Goal: Task Accomplishment & Management: Use online tool/utility

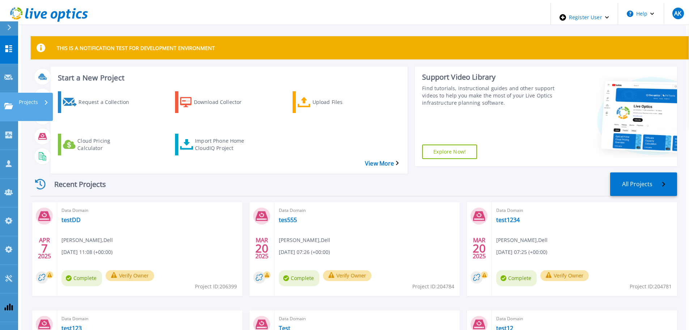
click at [28, 93] on p "Projects" at bounding box center [28, 102] width 19 height 19
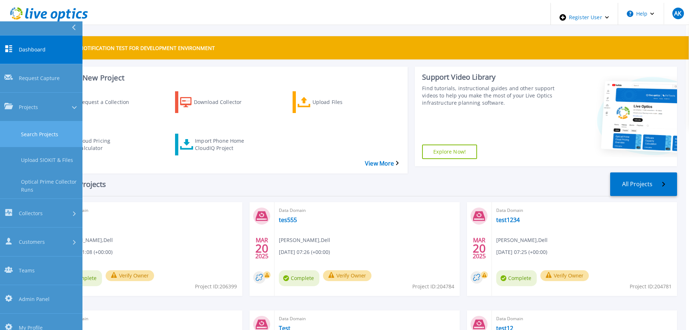
click at [61, 121] on link "Search Projects" at bounding box center [41, 134] width 83 height 26
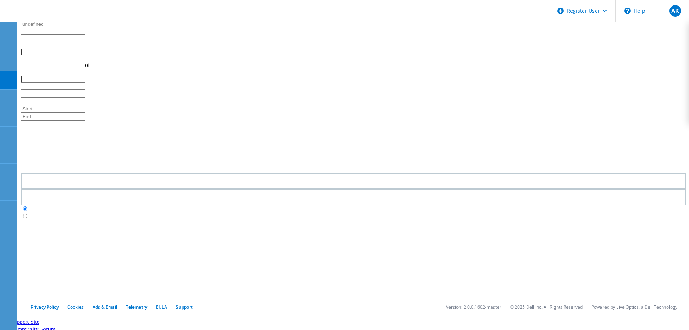
type input "1"
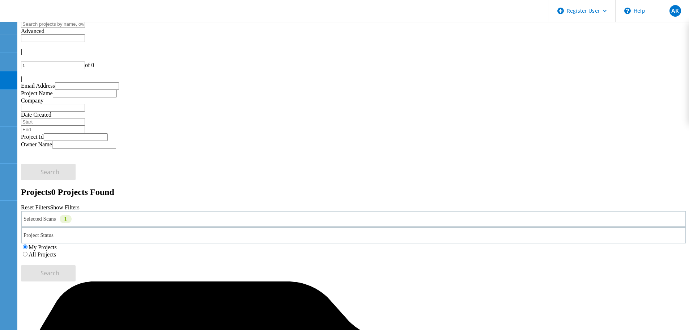
click at [107, 211] on div "Selected Scans 1" at bounding box center [354, 219] width 666 height 16
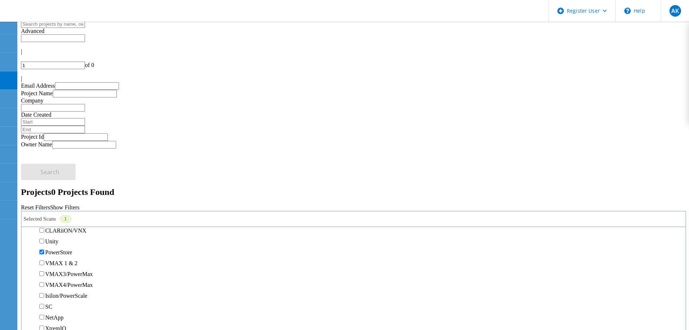
scroll to position [145, 0]
click at [56, 251] on label "All Projects" at bounding box center [43, 254] width 28 height 6
click at [28, 252] on input "All Projects" at bounding box center [25, 254] width 5 height 5
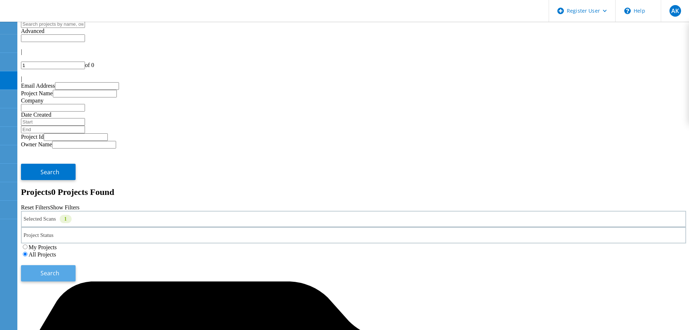
click at [59, 269] on span "Search" at bounding box center [50, 273] width 19 height 8
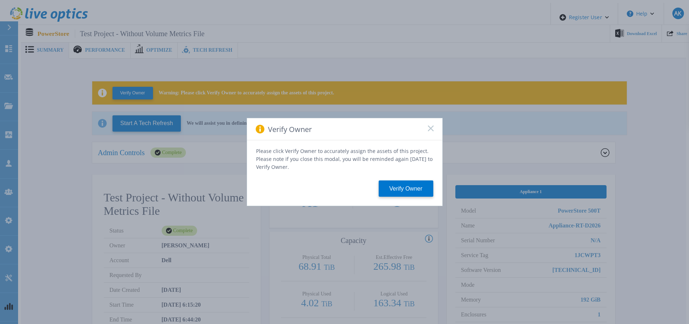
click at [430, 131] on icon at bounding box center [431, 129] width 6 height 6
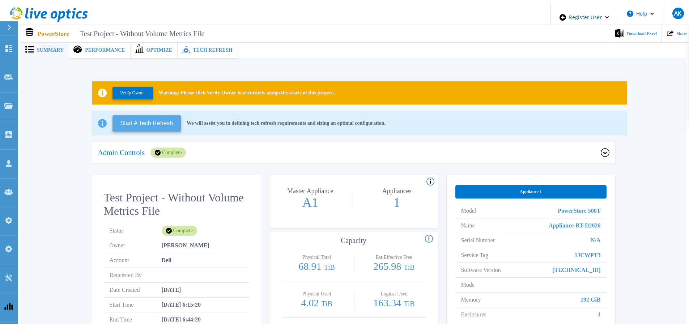
click at [164, 122] on button "Start A Tech Refresh" at bounding box center [147, 123] width 69 height 16
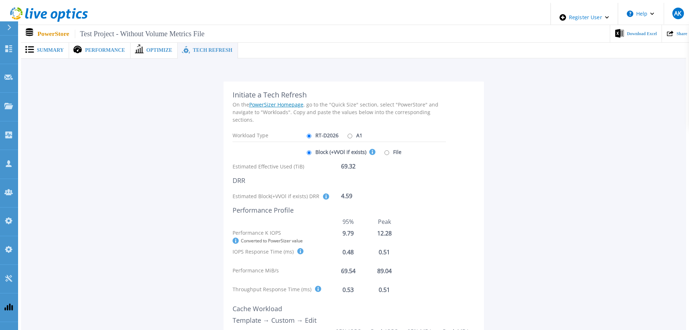
click at [348, 134] on input "A1" at bounding box center [350, 136] width 5 height 5
radio input "true"
click at [313, 131] on label "RT-D2026" at bounding box center [322, 135] width 34 height 13
click at [312, 134] on input "RT-D2026" at bounding box center [309, 136] width 5 height 5
radio input "true"
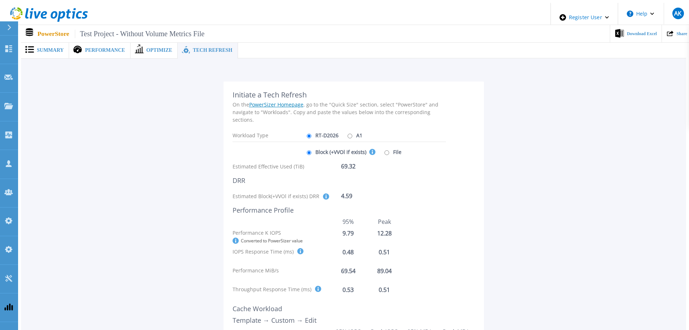
click at [348, 134] on input "A1" at bounding box center [350, 136] width 5 height 5
radio input "true"
click at [320, 130] on label "RT-D2026" at bounding box center [322, 135] width 34 height 13
click at [312, 134] on input "RT-D2026" at bounding box center [309, 136] width 5 height 5
radio input "true"
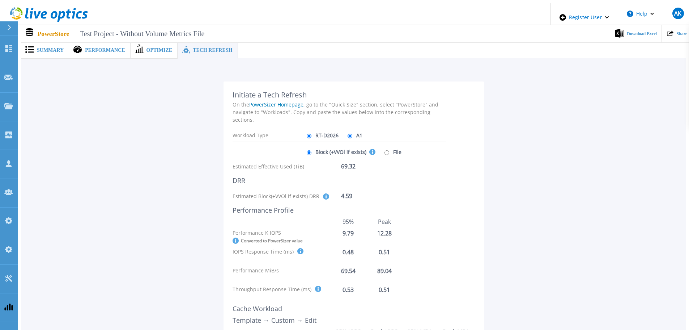
radio input "false"
click at [385, 150] on input "File" at bounding box center [387, 152] width 5 height 5
radio input "true"
click at [343, 145] on label "Block (+VVOl if exists) This selection covers the Effective Capacity, DRR and p…" at bounding box center [340, 151] width 71 height 13
click at [312, 150] on input "Block (+VVOl if exists) This selection covers the Effective Capacity, DRR and p…" at bounding box center [309, 152] width 5 height 5
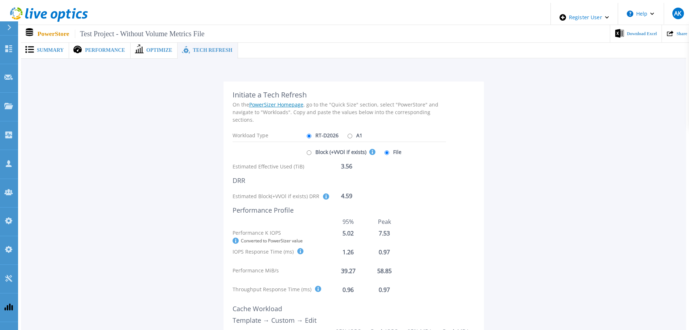
radio input "true"
radio input "false"
click at [349, 134] on label "A1" at bounding box center [354, 135] width 17 height 13
click at [349, 134] on input "A1" at bounding box center [350, 136] width 5 height 5
radio input "true"
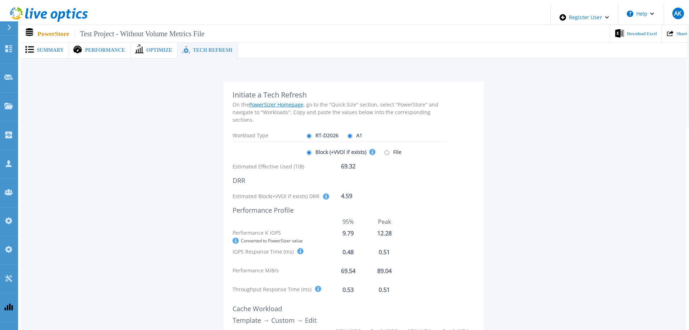
radio input "false"
click at [385, 150] on input "File" at bounding box center [387, 152] width 5 height 5
radio input "true"
click at [346, 146] on label "Block (+VVOl if exists) This selection covers the Effective Capacity, DRR and p…" at bounding box center [340, 151] width 71 height 13
click at [312, 150] on input "Block (+VVOl if exists) This selection covers the Effective Capacity, DRR and p…" at bounding box center [309, 152] width 5 height 5
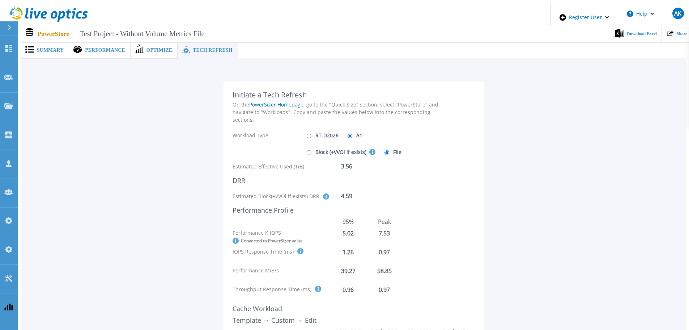
radio input "true"
click at [378, 147] on div "Block (+VVOl if exists) This selection covers the Effective Capacity, DRR and p…" at bounding box center [353, 151] width 97 height 13
click at [385, 150] on input "File" at bounding box center [387, 152] width 5 height 5
radio input "true"
radio input "false"
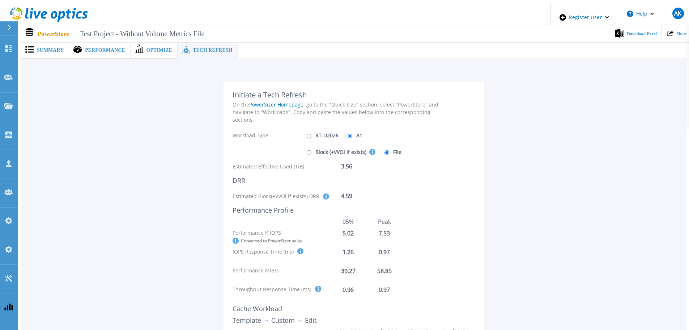
click at [309, 134] on input "RT-D2026" at bounding box center [309, 136] width 5 height 5
radio input "true"
radio input "false"
click at [335, 146] on label "Block (+VVOl if exists) This selection covers the Effective Capacity, DRR and p…" at bounding box center [340, 151] width 71 height 13
click at [312, 150] on input "Block (+VVOl if exists) This selection covers the Effective Capacity, DRR and p…" at bounding box center [309, 152] width 5 height 5
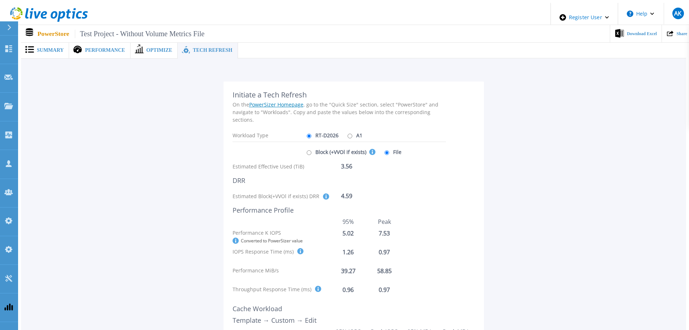
radio input "true"
click at [385, 150] on input "File" at bounding box center [387, 152] width 5 height 5
radio input "true"
radio input "false"
click at [348, 134] on input "A1" at bounding box center [350, 136] width 5 height 5
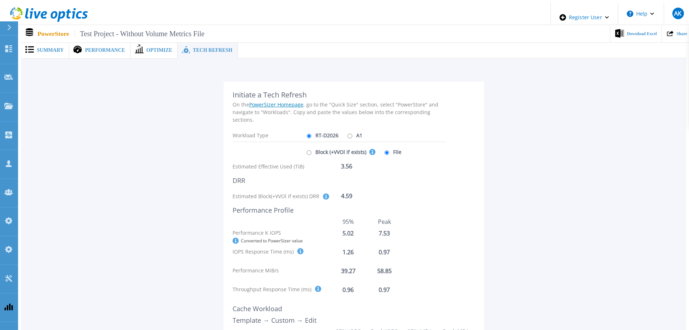
radio input "true"
click at [326, 133] on label "RT-D2026" at bounding box center [322, 135] width 34 height 13
click at [312, 134] on input "RT-D2026" at bounding box center [309, 136] width 5 height 5
radio input "true"
radio input "false"
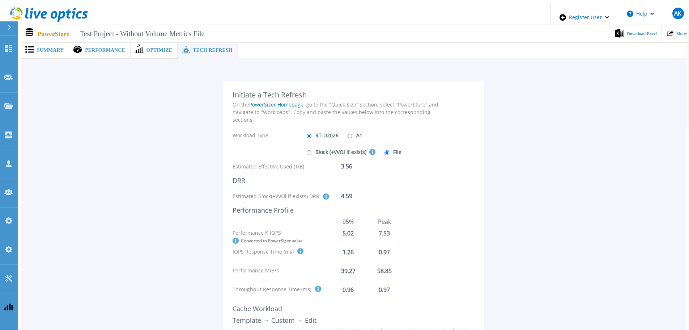
click at [327, 145] on label "Block (+VVOl if exists) This selection covers the Effective Capacity, DRR and p…" at bounding box center [340, 151] width 71 height 13
click at [312, 150] on input "Block (+VVOl if exists) This selection covers the Effective Capacity, DRR and p…" at bounding box center [309, 152] width 5 height 5
radio input "true"
radio input "false"
click at [313, 131] on label "RT-D2026" at bounding box center [322, 135] width 34 height 13
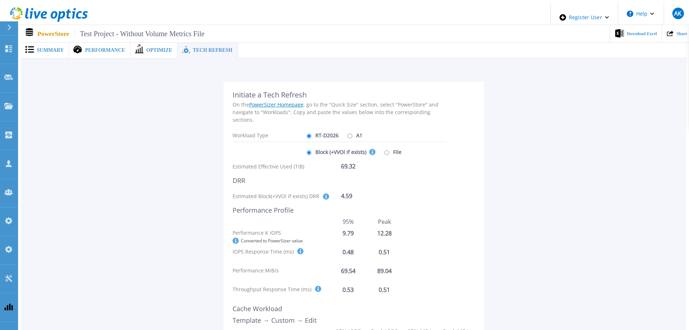
click at [312, 134] on input "RT-D2026" at bounding box center [309, 136] width 5 height 5
click at [348, 134] on input "A1" at bounding box center [350, 136] width 5 height 5
radio input "true"
click at [326, 131] on label "RT-D2026" at bounding box center [322, 135] width 34 height 13
click at [312, 134] on input "RT-D2026" at bounding box center [309, 136] width 5 height 5
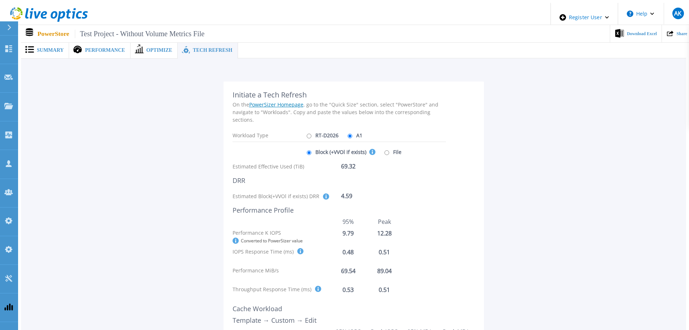
radio input "true"
radio input "false"
click at [385, 150] on input "File" at bounding box center [387, 152] width 5 height 5
radio input "true"
click at [341, 145] on label "Block (+VVOl if exists) This selection covers the Effective Capacity, DRR and p…" at bounding box center [340, 151] width 71 height 13
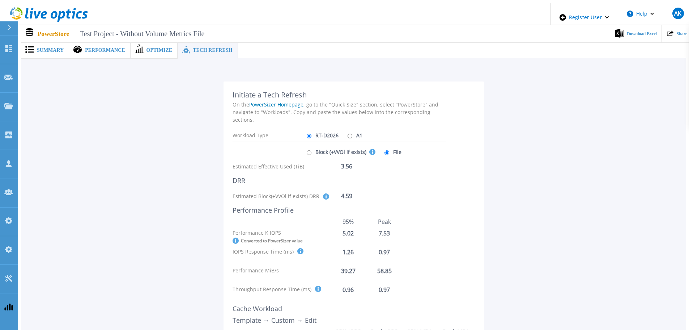
click at [312, 150] on input "Block (+VVOl if exists) This selection covers the Effective Capacity, DRR and p…" at bounding box center [309, 152] width 5 height 5
radio input "true"
radio input "false"
click at [553, 124] on div "Initiate a Tech Refresh On the PowerSizer Homepage , go to the "Quick Size" sec…" at bounding box center [354, 248] width 644 height 356
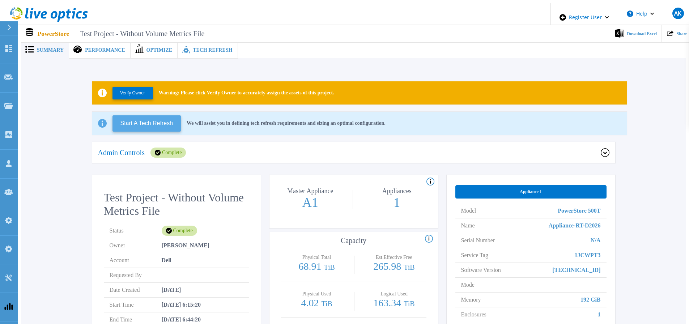
click at [173, 119] on button "Start A Tech Refresh" at bounding box center [147, 123] width 69 height 16
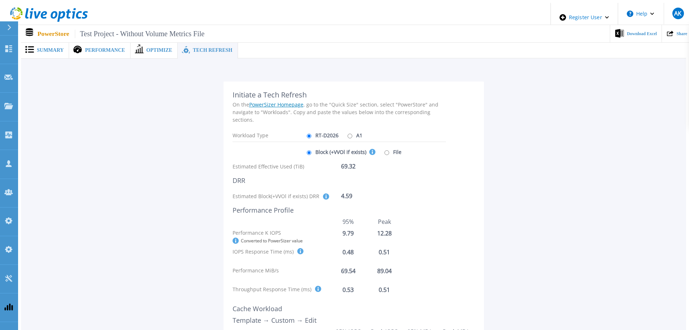
click at [370, 149] on icon at bounding box center [373, 152] width 6 height 6
click at [312, 150] on input "Block (+VVOl if exists) This selection covers the Effective Capacity, DRR and p…" at bounding box center [309, 152] width 5 height 5
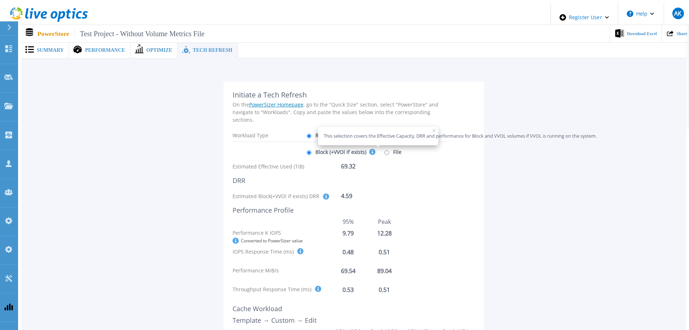
click at [370, 149] on icon at bounding box center [373, 152] width 6 height 6
click at [312, 150] on input "Block (+VVOl if exists) This selection covers the Effective Capacity, DRR and p…" at bounding box center [309, 152] width 5 height 5
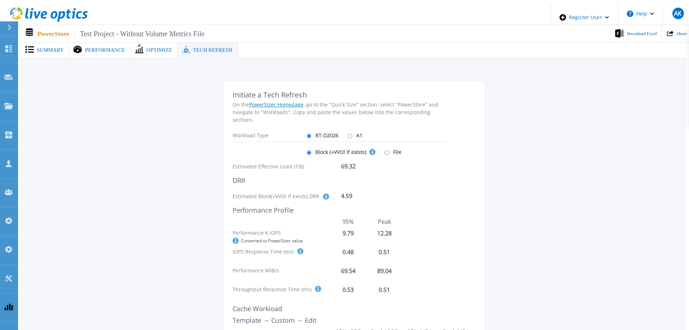
click at [326, 194] on icon at bounding box center [326, 196] width 6 height 6
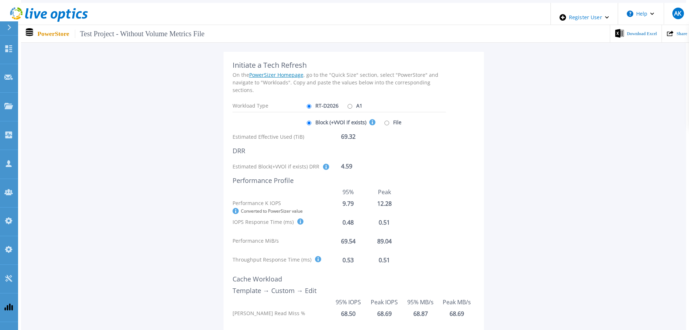
scroll to position [72, 0]
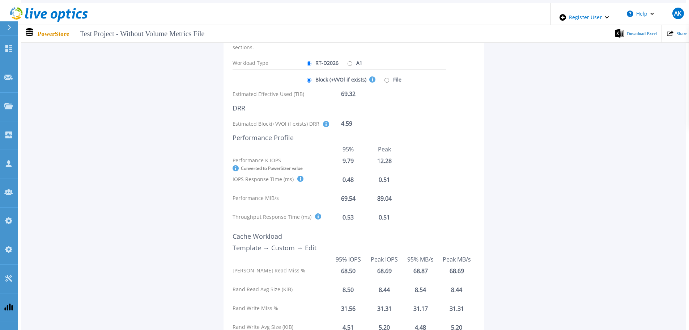
click at [297, 176] on div at bounding box center [301, 179] width 8 height 6
click at [298, 176] on icon at bounding box center [301, 179] width 6 height 6
click at [317, 213] on icon at bounding box center [318, 216] width 6 height 6
click at [553, 201] on div "Initiate a Tech Refresh On the PowerSizer Homepage , go to the "Quick Size" sec…" at bounding box center [354, 175] width 644 height 356
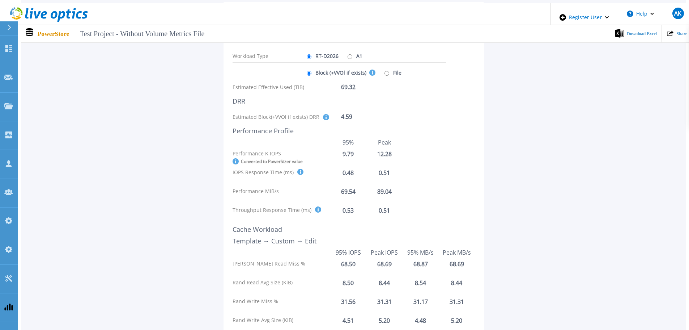
scroll to position [0, 0]
